Goal: Task Accomplishment & Management: Use online tool/utility

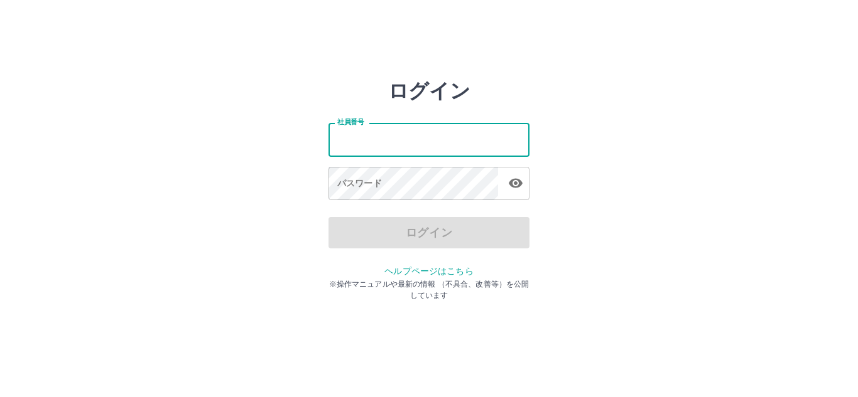
click at [469, 138] on input "社員番号" at bounding box center [428, 139] width 201 height 33
type input "*******"
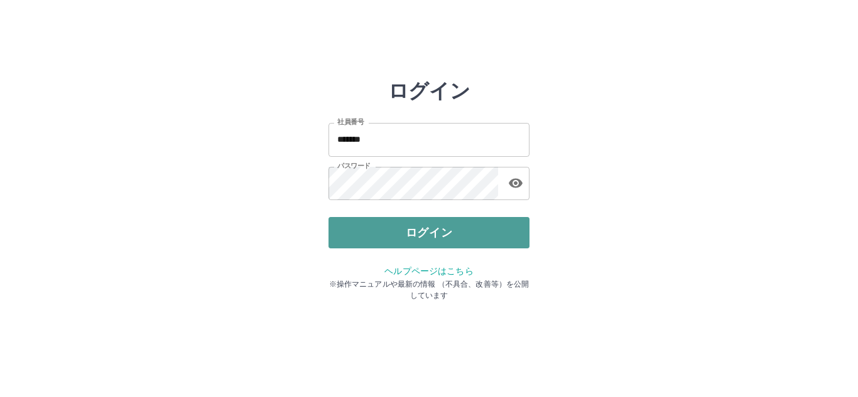
click at [423, 238] on button "ログイン" at bounding box center [428, 232] width 201 height 31
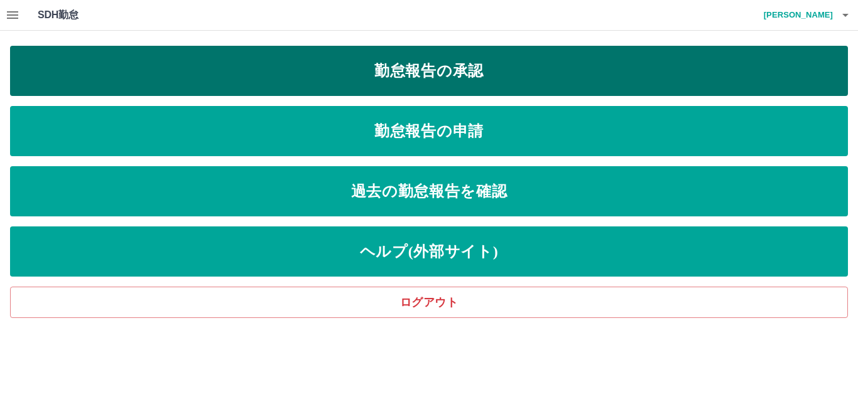
click at [481, 69] on link "勤怠報告の承認" at bounding box center [428, 71] width 837 height 50
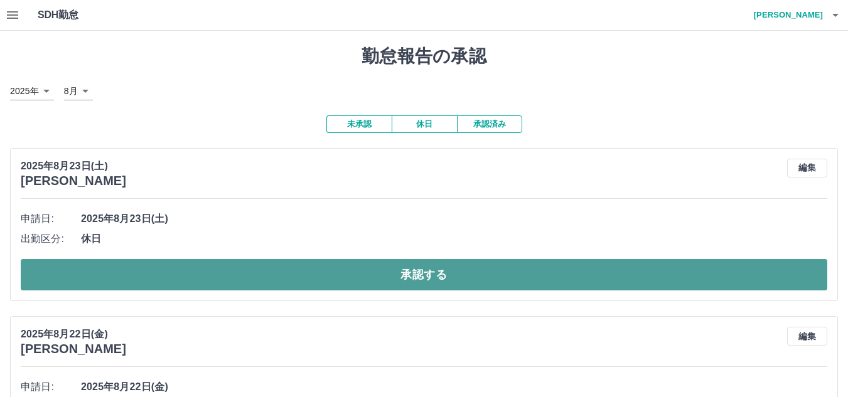
click at [291, 277] on button "承認する" at bounding box center [424, 274] width 807 height 31
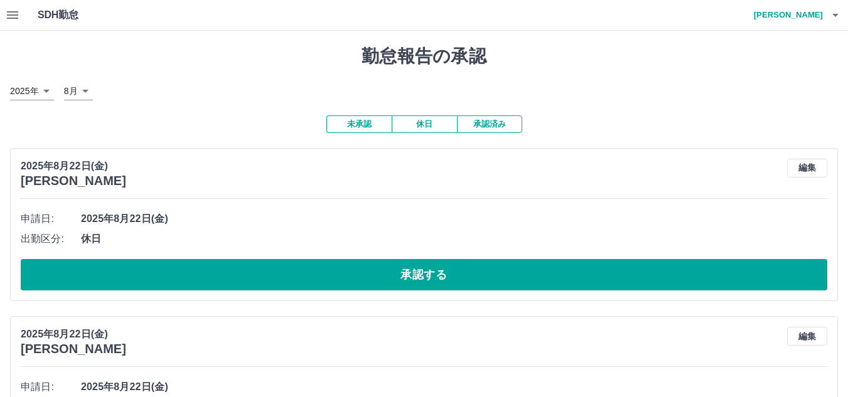
click at [291, 277] on button "承認する" at bounding box center [424, 274] width 807 height 31
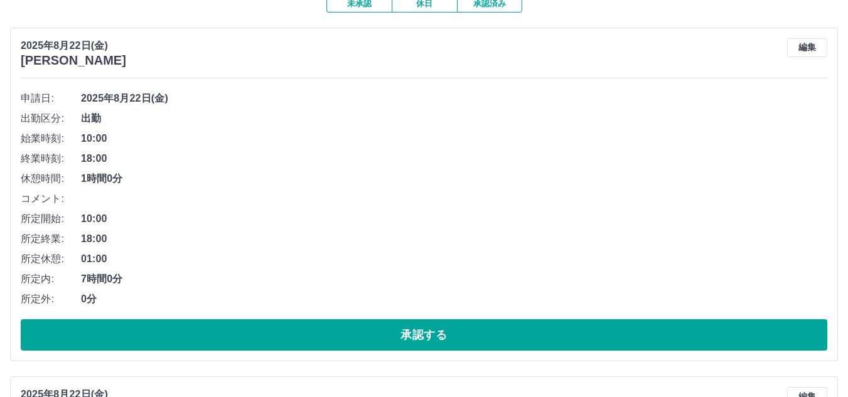
scroll to position [126, 0]
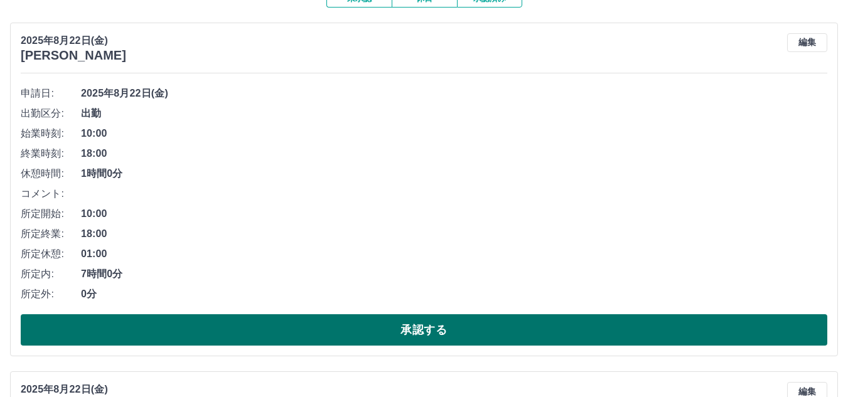
click at [298, 323] on button "承認する" at bounding box center [424, 330] width 807 height 31
